Goal: Register for event/course

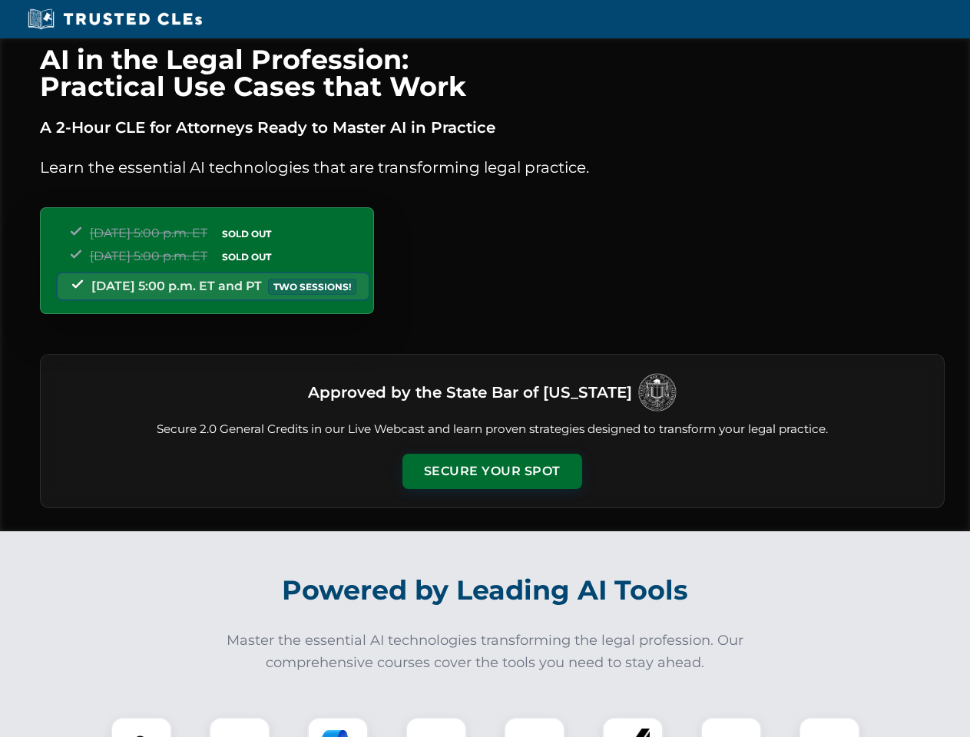
click at [491, 471] on button "Secure Your Spot" at bounding box center [492, 471] width 180 height 35
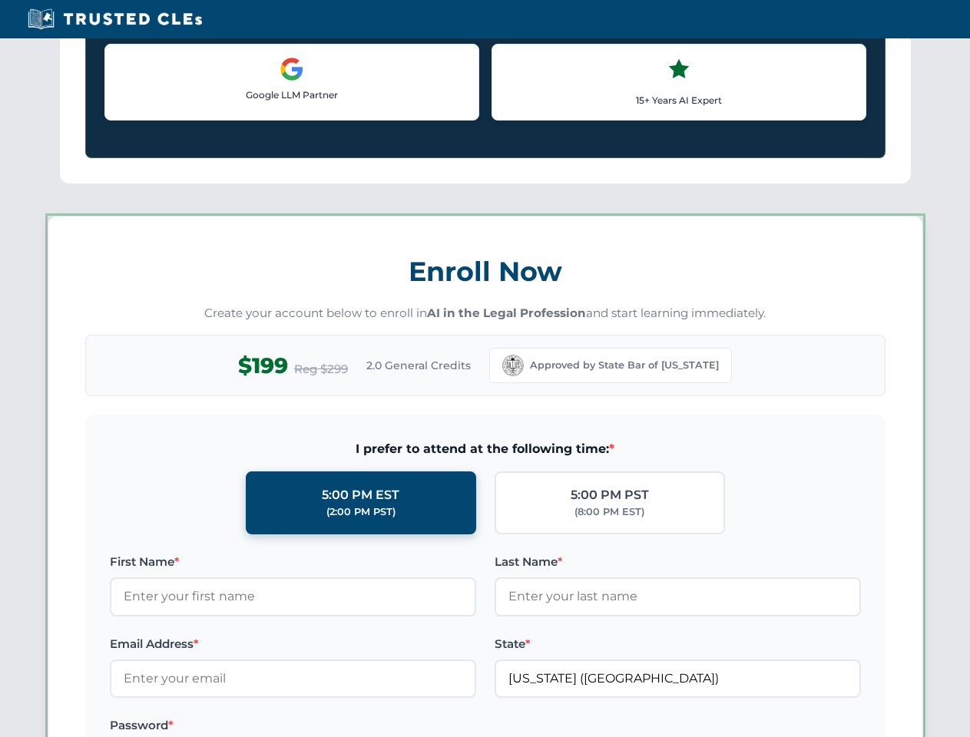
click at [338, 727] on label "Password *" at bounding box center [293, 725] width 366 height 18
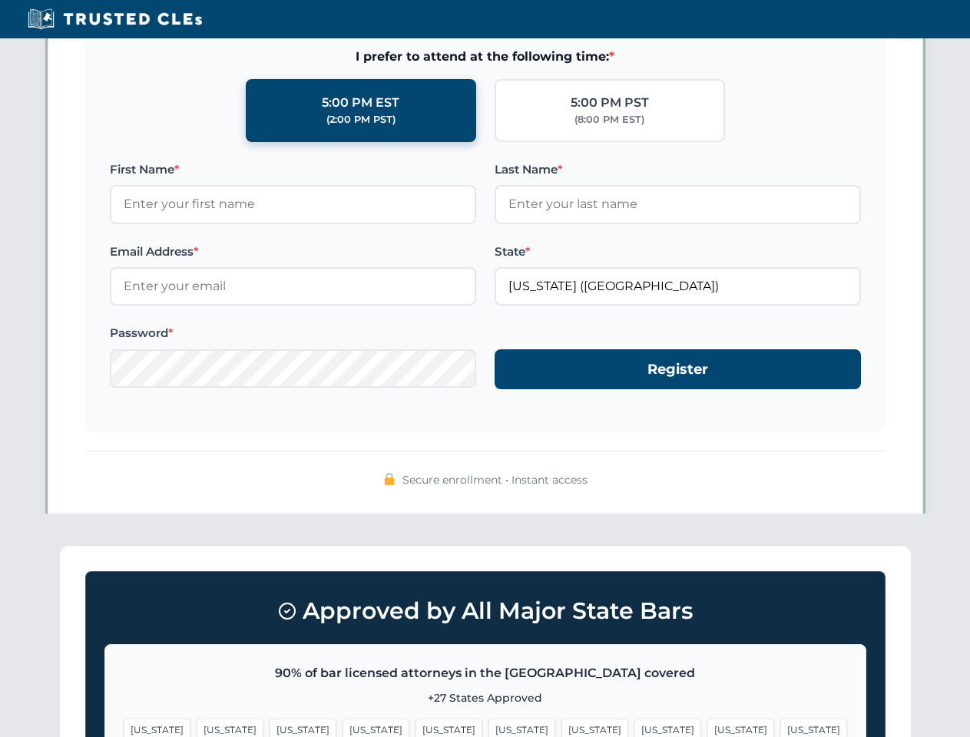
click at [707, 727] on span "[US_STATE]" at bounding box center [740, 730] width 67 height 22
